Goal: Task Accomplishment & Management: Manage account settings

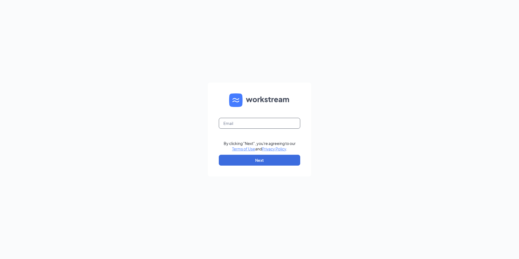
click at [263, 121] on input "text" at bounding box center [259, 123] width 81 height 11
type input "[EMAIL_ADDRESS][DOMAIN_NAME]"
drag, startPoint x: 270, startPoint y: 124, endPoint x: 139, endPoint y: 120, distance: 131.3
click at [139, 120] on div "[EMAIL_ADDRESS][DOMAIN_NAME] By clicking "Next", you're agreeing to our Terms o…" at bounding box center [259, 129] width 519 height 259
click at [246, 123] on input "text" at bounding box center [259, 123] width 81 height 11
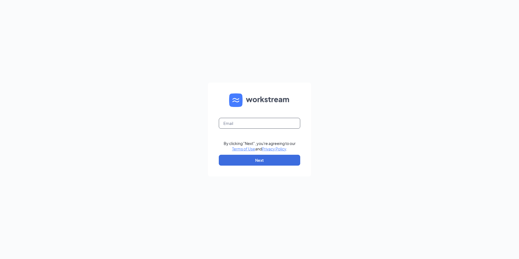
type input "[EMAIL_ADDRESS][DOMAIN_NAME]"
click at [240, 158] on button "Next" at bounding box center [259, 160] width 81 height 11
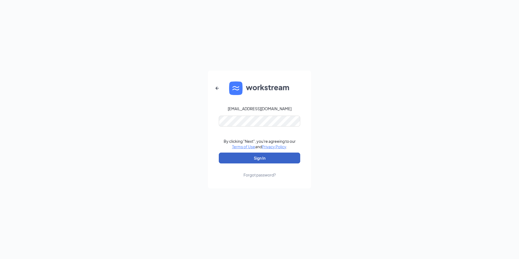
click at [240, 158] on button "Sign In" at bounding box center [259, 158] width 81 height 11
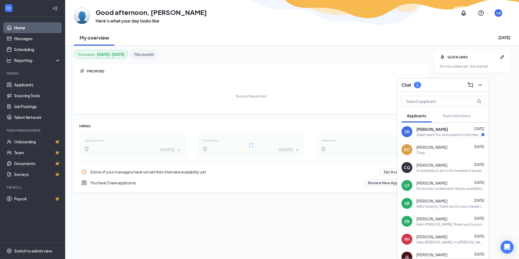
click at [445, 133] on div "Great news! You've moved on to the next stage of the application. We have a few…" at bounding box center [449, 135] width 65 height 5
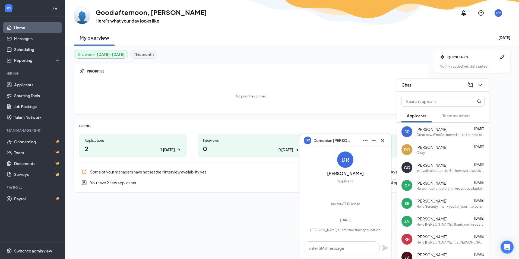
scroll to position [-99, 0]
click at [372, 142] on icon "Minimize" at bounding box center [374, 140] width 7 height 7
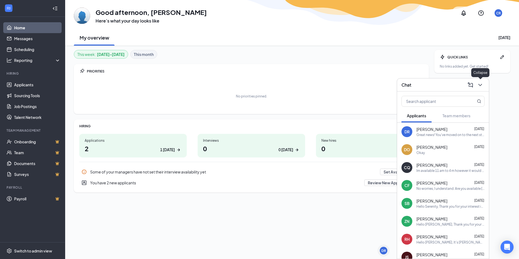
click at [480, 84] on icon "ChevronDown" at bounding box center [480, 85] width 7 height 7
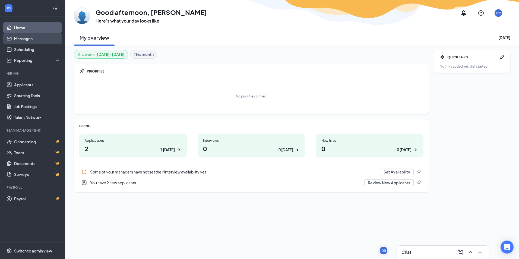
click at [24, 39] on link "Messages" at bounding box center [37, 38] width 46 height 11
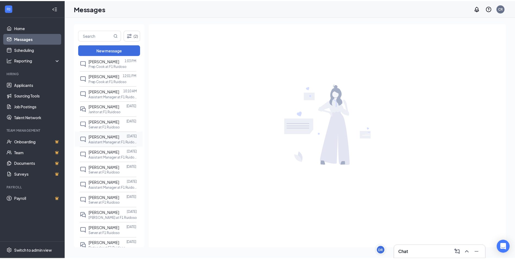
scroll to position [54, 0]
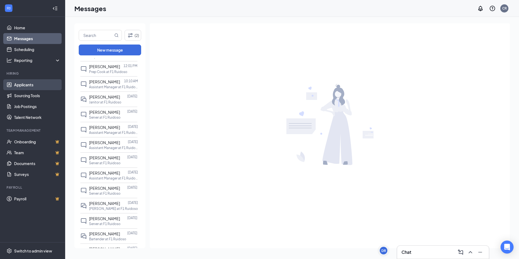
click at [33, 81] on link "Applicants" at bounding box center [37, 84] width 46 height 11
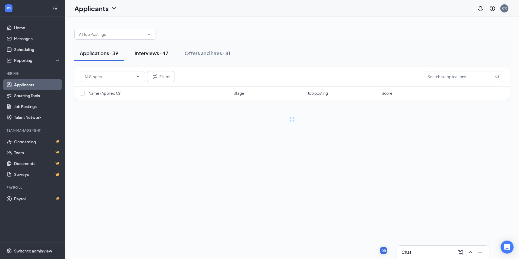
click at [151, 52] on div "Interviews · 47" at bounding box center [152, 53] width 34 height 7
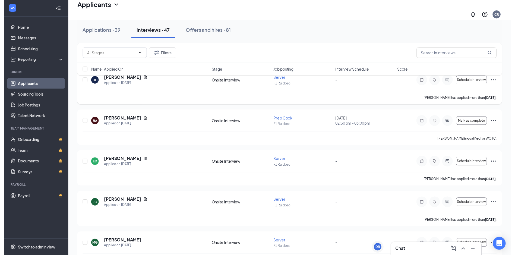
scroll to position [54, 0]
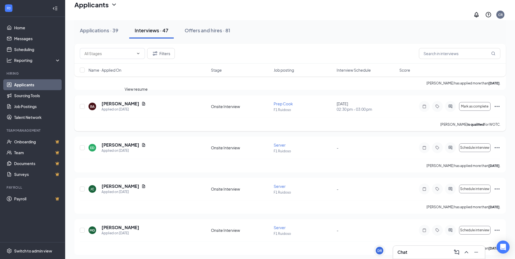
click at [142, 102] on icon "Document" at bounding box center [144, 104] width 4 height 4
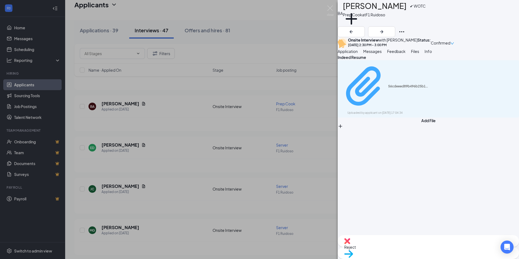
click at [429, 89] on div "56cdeeed89b496b25b1707b7000da7e5.pdf" at bounding box center [408, 86] width 41 height 4
click at [334, 6] on img at bounding box center [330, 10] width 7 height 11
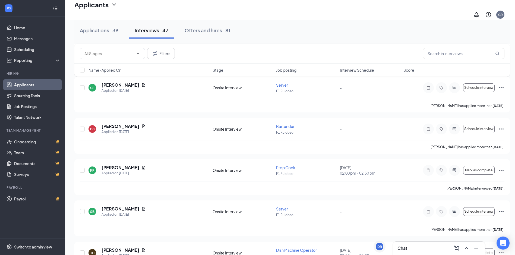
scroll to position [570, 0]
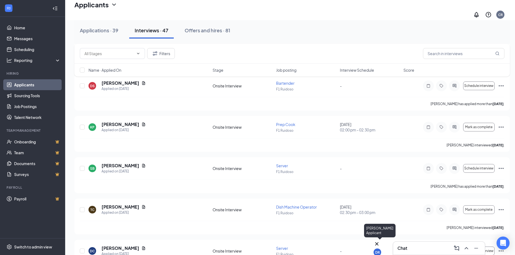
click at [380, 250] on div "DR" at bounding box center [377, 252] width 5 height 5
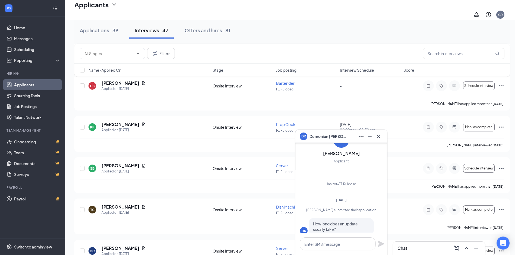
scroll to position [-72, 0]
click at [366, 137] on button at bounding box center [370, 136] width 9 height 9
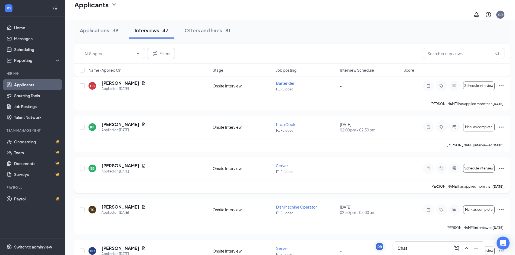
click at [274, 171] on div "SB Serenity Boyd Applied on Sep 3 Onsite Interview Server F1 Ruidoso - Schedule…" at bounding box center [292, 171] width 425 height 17
